Goal: Navigation & Orientation: Find specific page/section

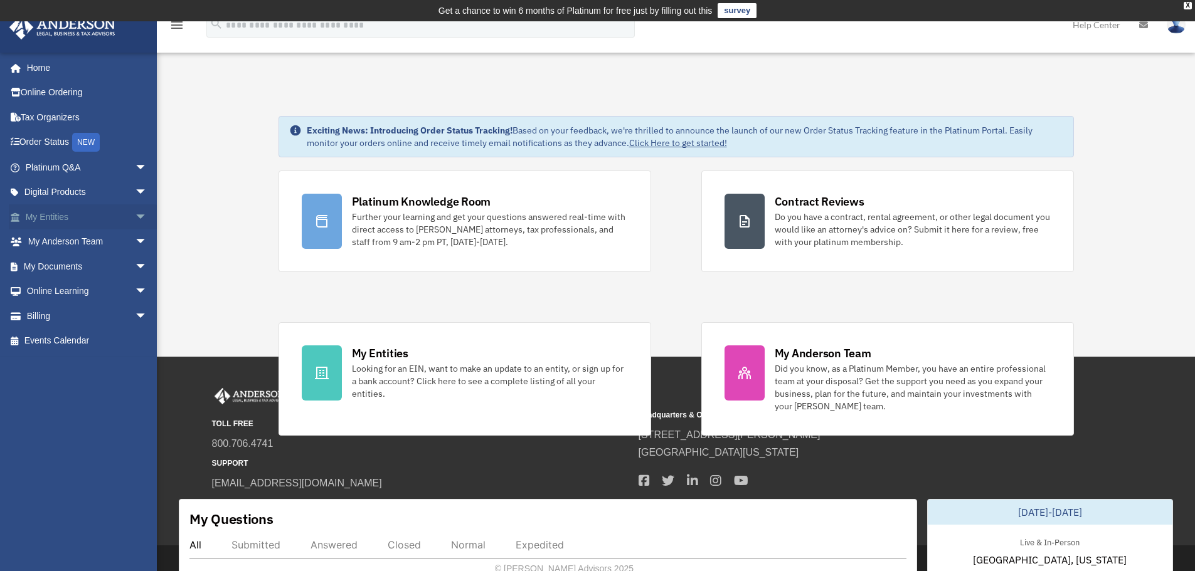
click at [135, 214] on span "arrow_drop_down" at bounding box center [147, 217] width 25 height 26
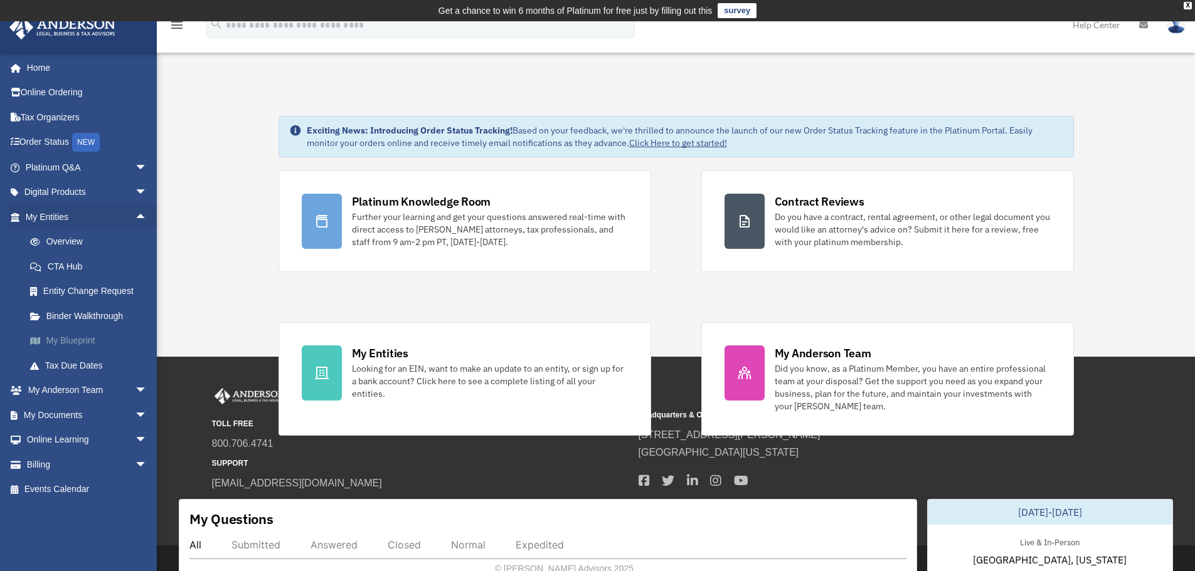
click at [86, 344] on link "My Blueprint" at bounding box center [92, 341] width 149 height 25
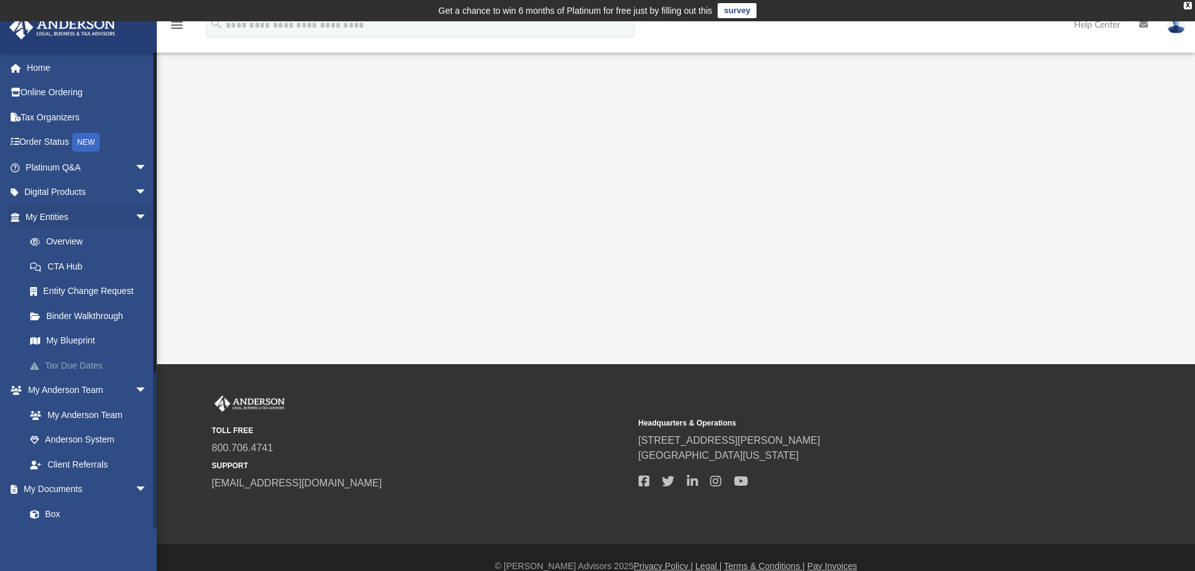
click at [70, 363] on link "Tax Due Dates" at bounding box center [92, 365] width 149 height 25
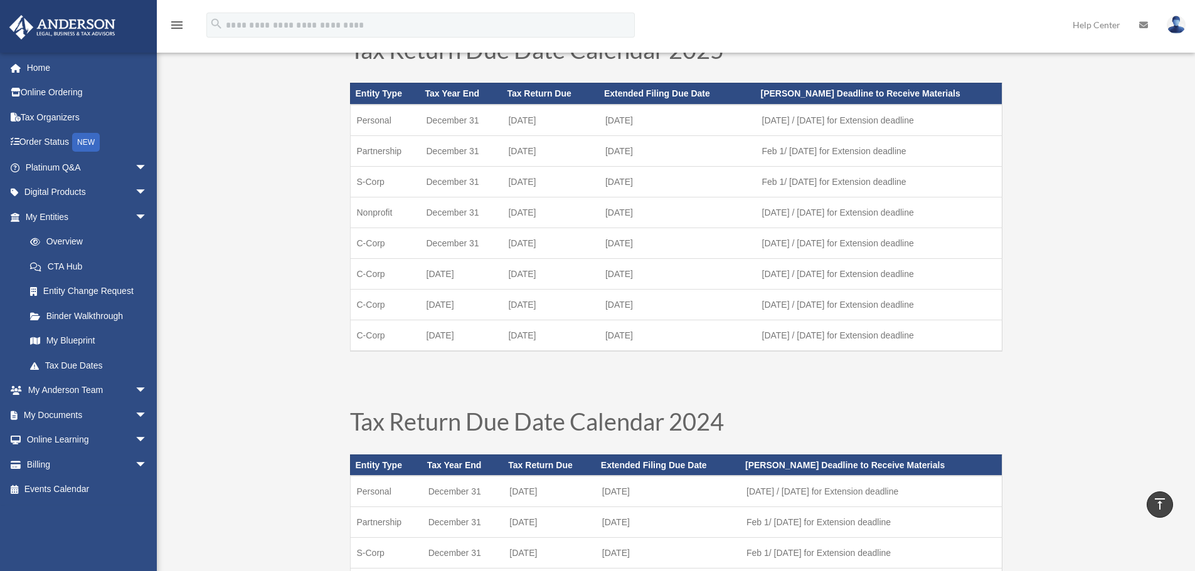
scroll to position [63, 0]
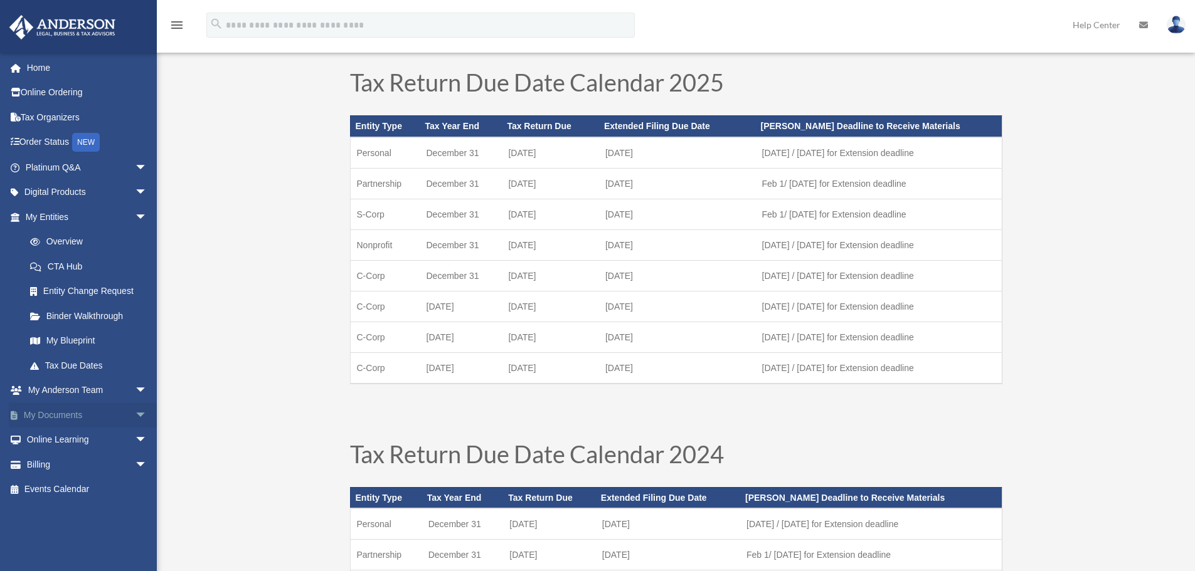
click at [72, 413] on link "My Documents arrow_drop_down" at bounding box center [87, 415] width 157 height 25
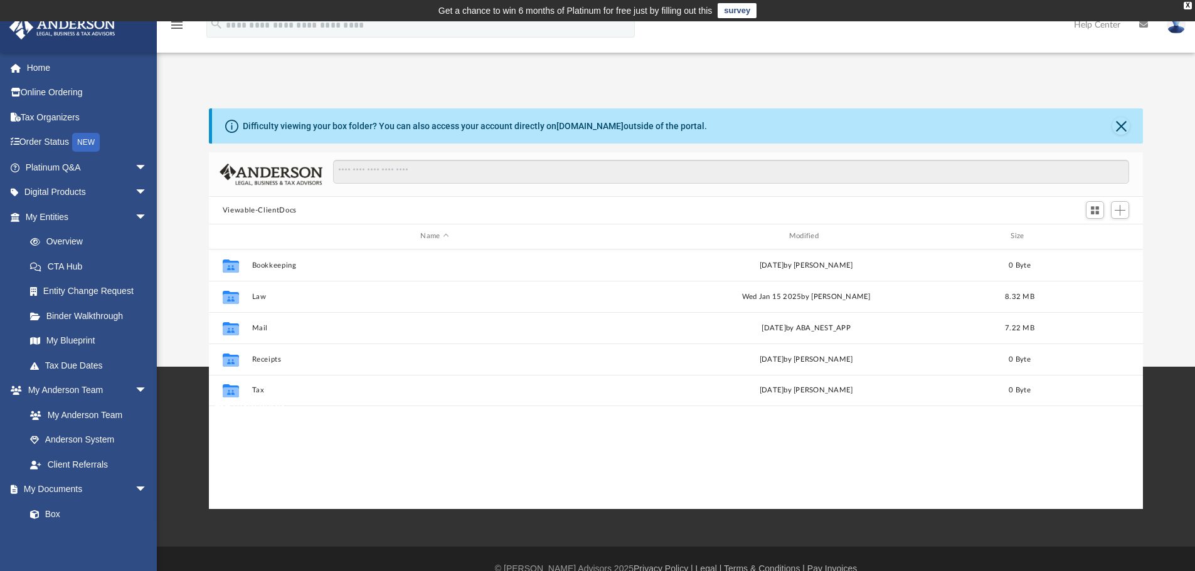
scroll to position [276, 924]
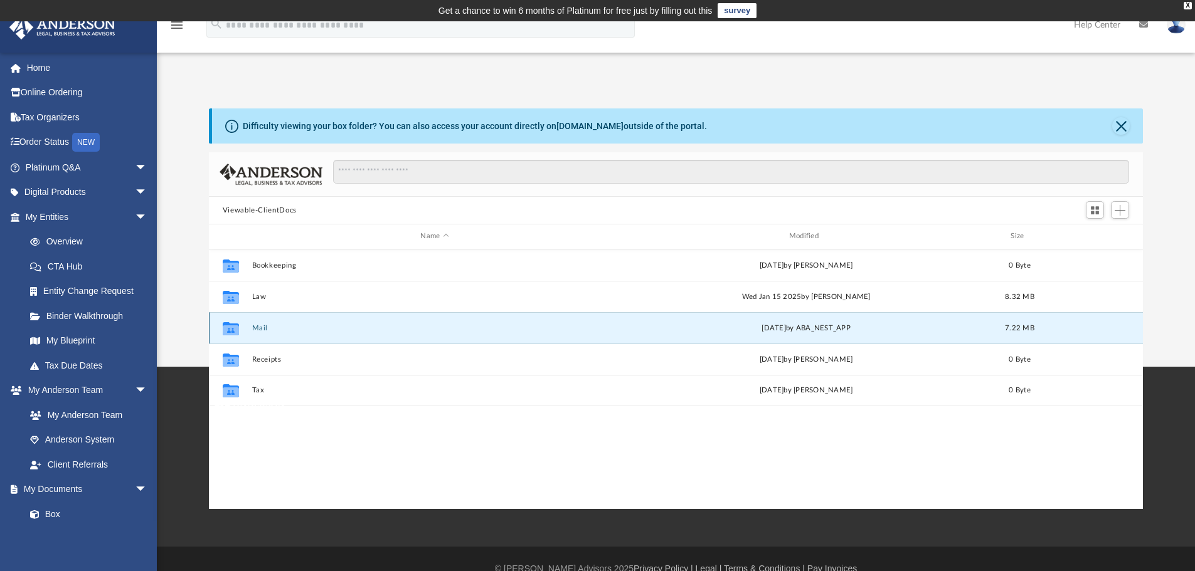
click at [260, 329] on button "Mail" at bounding box center [435, 328] width 366 height 8
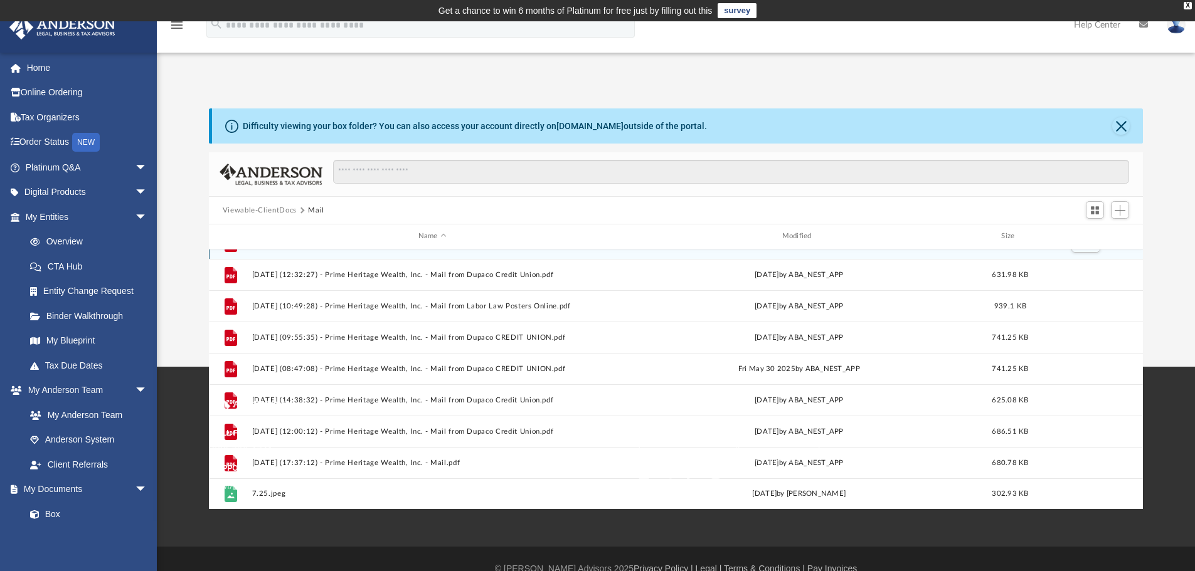
scroll to position [148, 0]
click at [60, 488] on link "My Documents arrow_drop_down" at bounding box center [87, 489] width 157 height 25
click at [135, 487] on span "arrow_drop_down" at bounding box center [147, 490] width 25 height 26
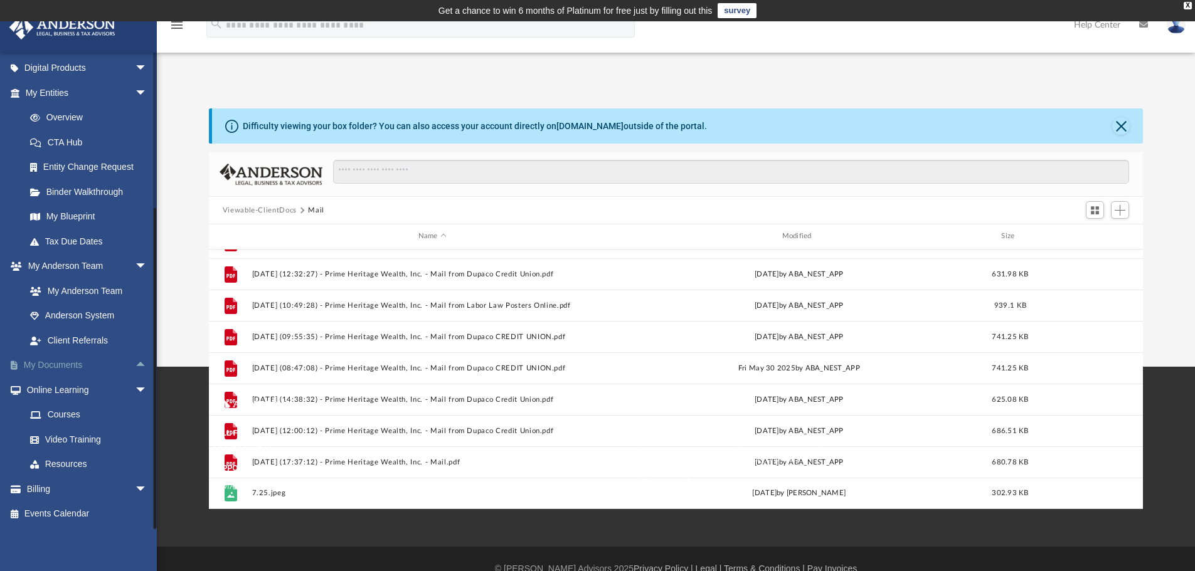
click at [135, 366] on span "arrow_drop_up" at bounding box center [147, 366] width 25 height 26
click at [55, 389] on link "Box" at bounding box center [92, 390] width 149 height 25
click at [63, 394] on link "Box" at bounding box center [92, 390] width 149 height 25
click at [53, 389] on link "Box" at bounding box center [92, 390] width 149 height 25
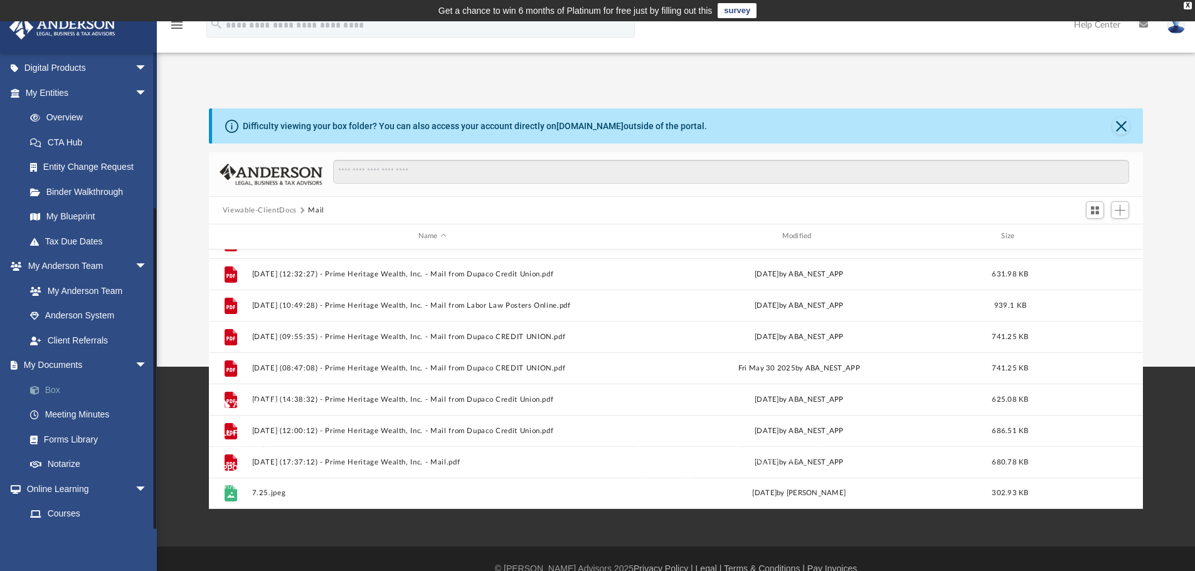
click at [53, 389] on link "Box" at bounding box center [92, 390] width 149 height 25
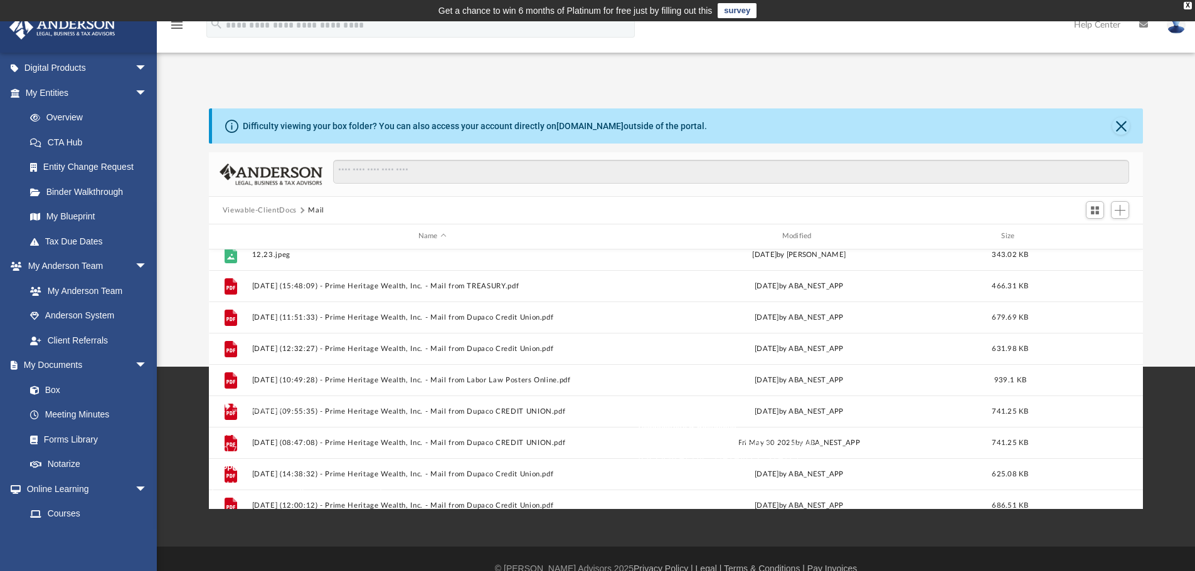
scroll to position [148, 0]
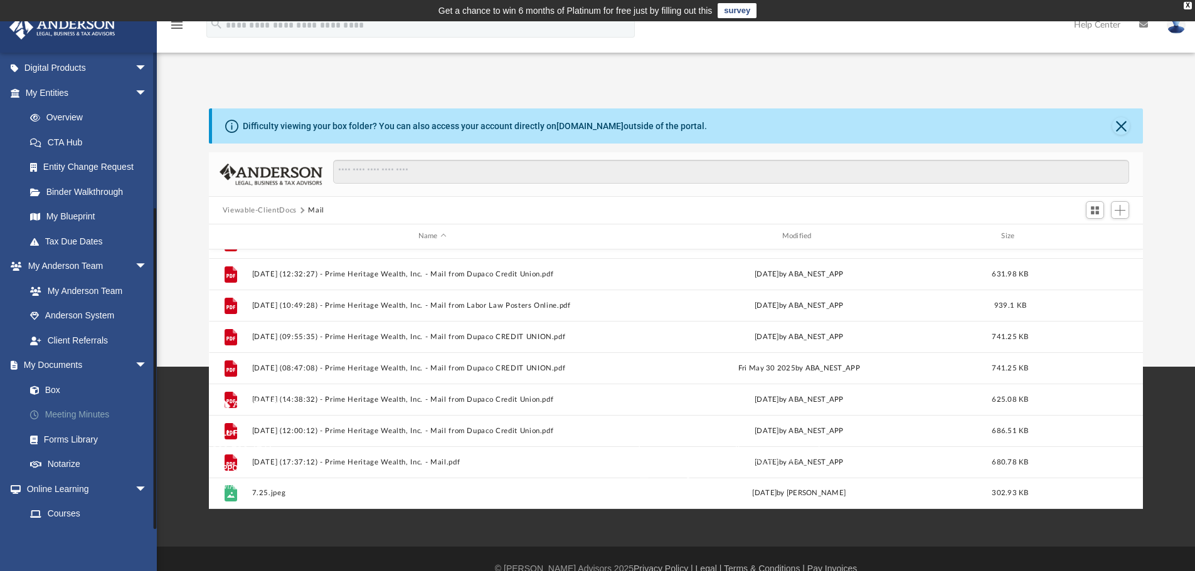
click at [63, 416] on link "Meeting Minutes" at bounding box center [92, 415] width 149 height 25
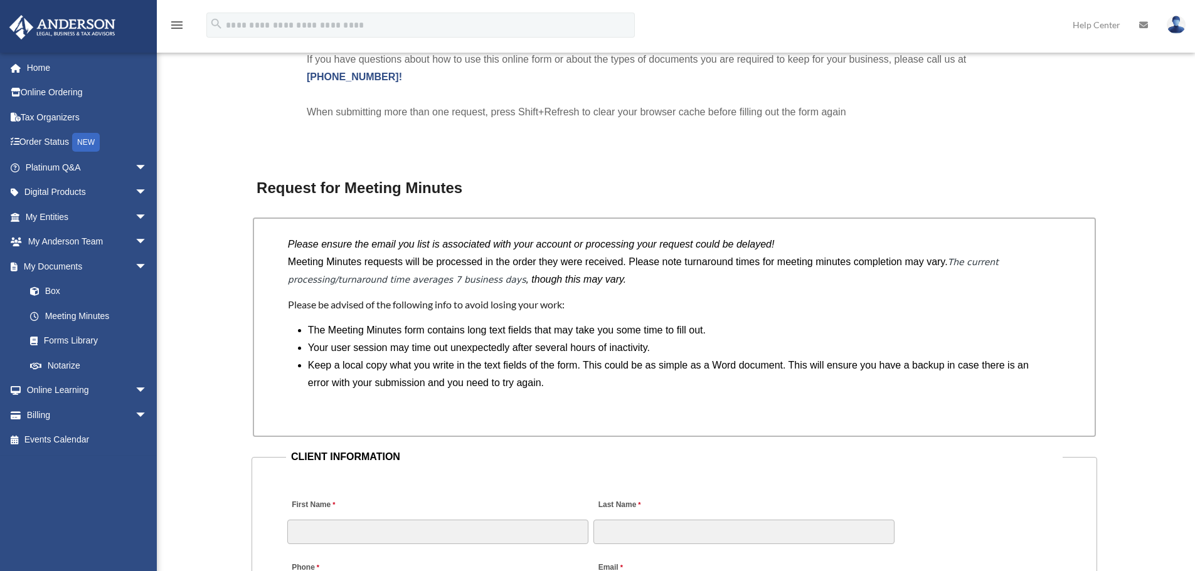
scroll to position [1004, 0]
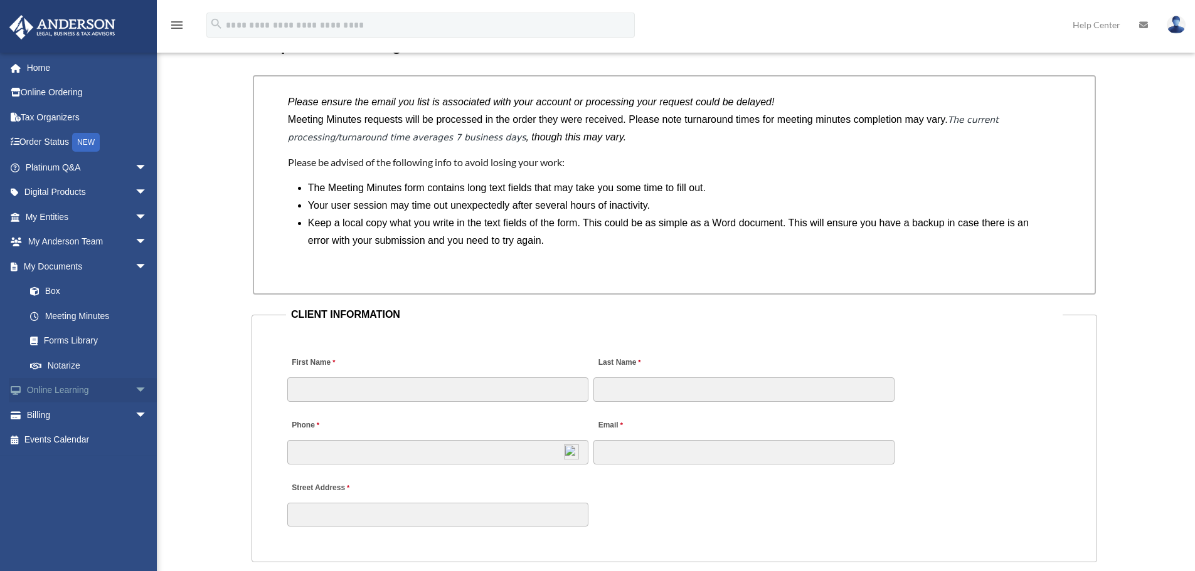
click at [55, 390] on link "Online Learning arrow_drop_down" at bounding box center [87, 390] width 157 height 25
click at [135, 389] on span "arrow_drop_down" at bounding box center [147, 391] width 25 height 26
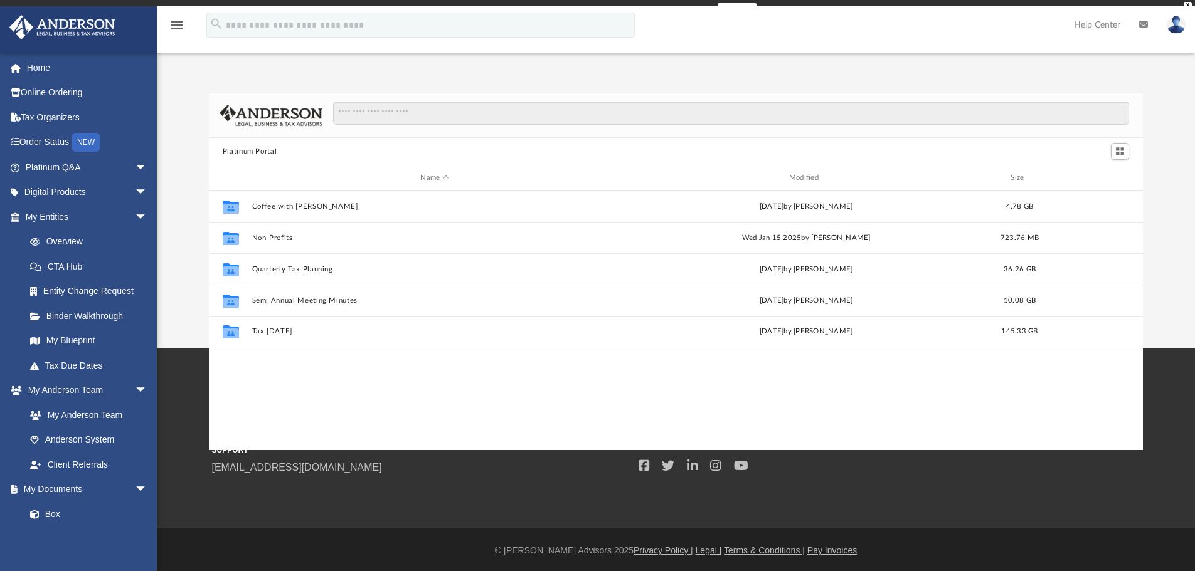
scroll to position [276, 924]
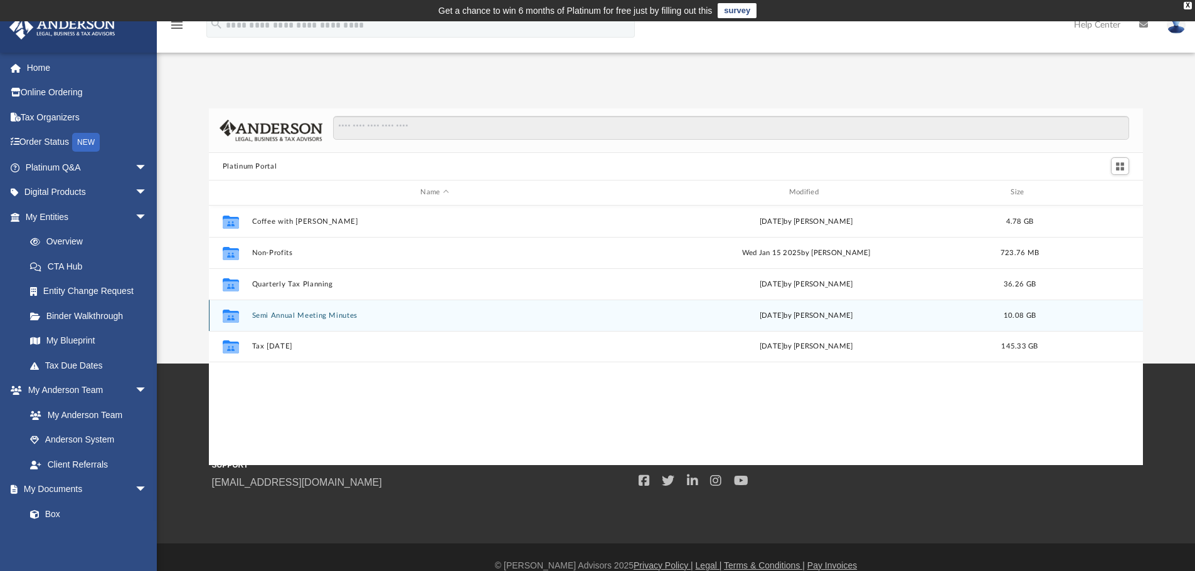
click at [266, 316] on button "Semi Annual Meeting Minutes" at bounding box center [435, 316] width 366 height 8
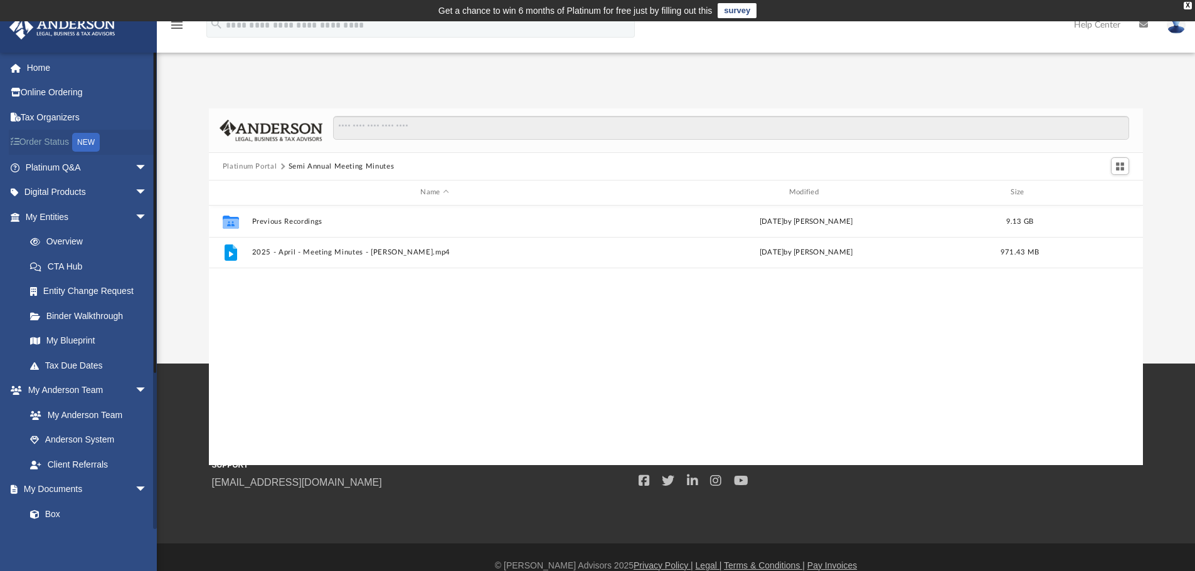
click at [93, 140] on div "NEW" at bounding box center [86, 142] width 28 height 19
click at [68, 117] on link "Tax Organizers" at bounding box center [87, 117] width 157 height 25
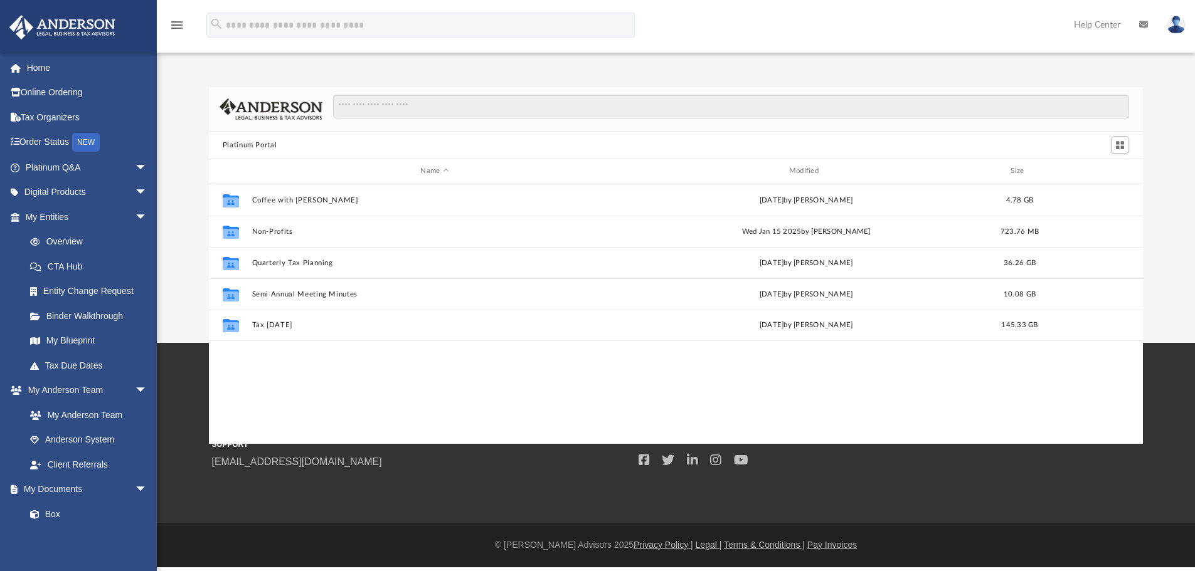
scroll to position [276, 924]
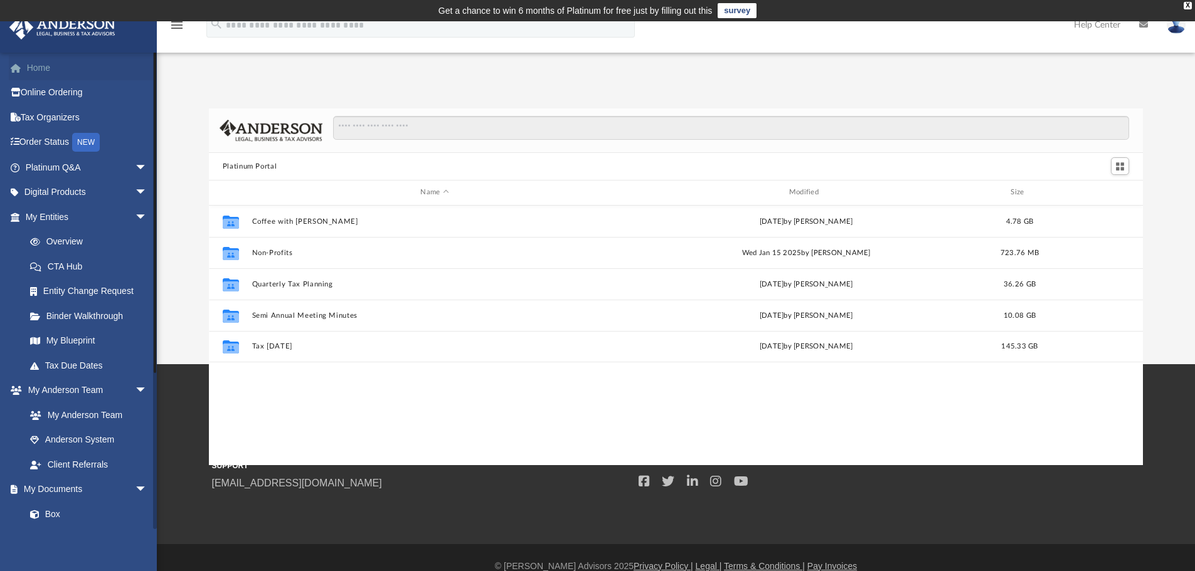
click at [42, 63] on link "Home" at bounding box center [87, 67] width 157 height 25
